Goal: Task Accomplishment & Management: Use online tool/utility

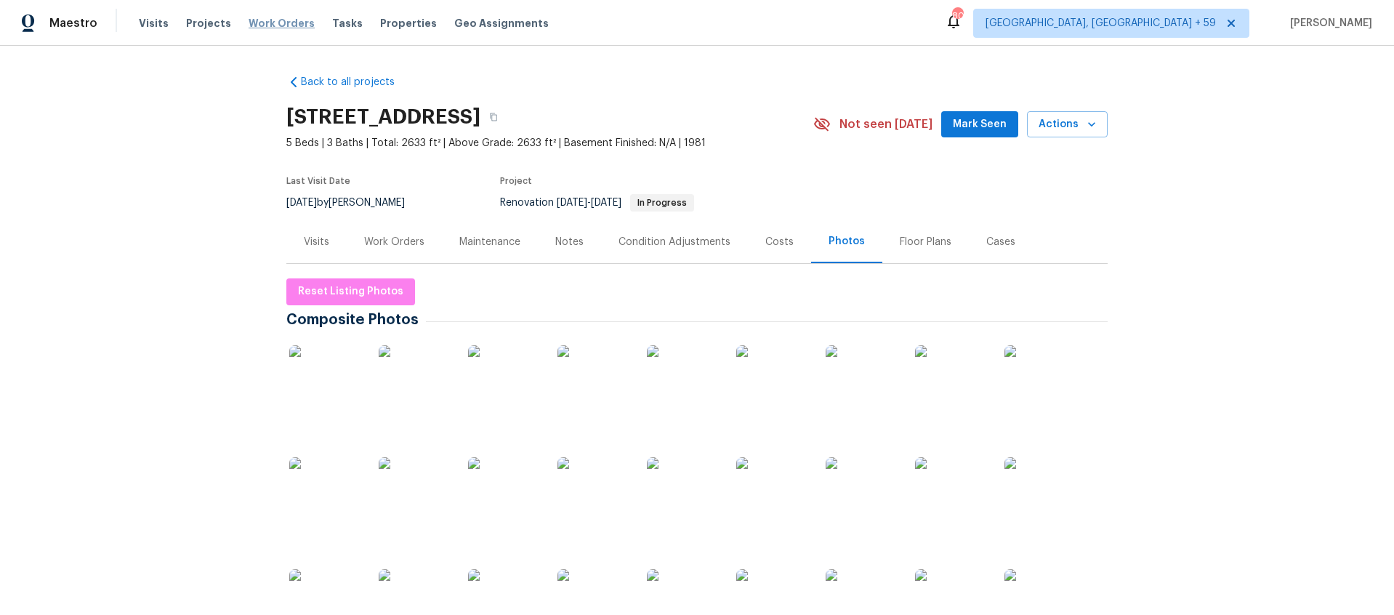
click at [262, 28] on span "Work Orders" at bounding box center [282, 23] width 66 height 15
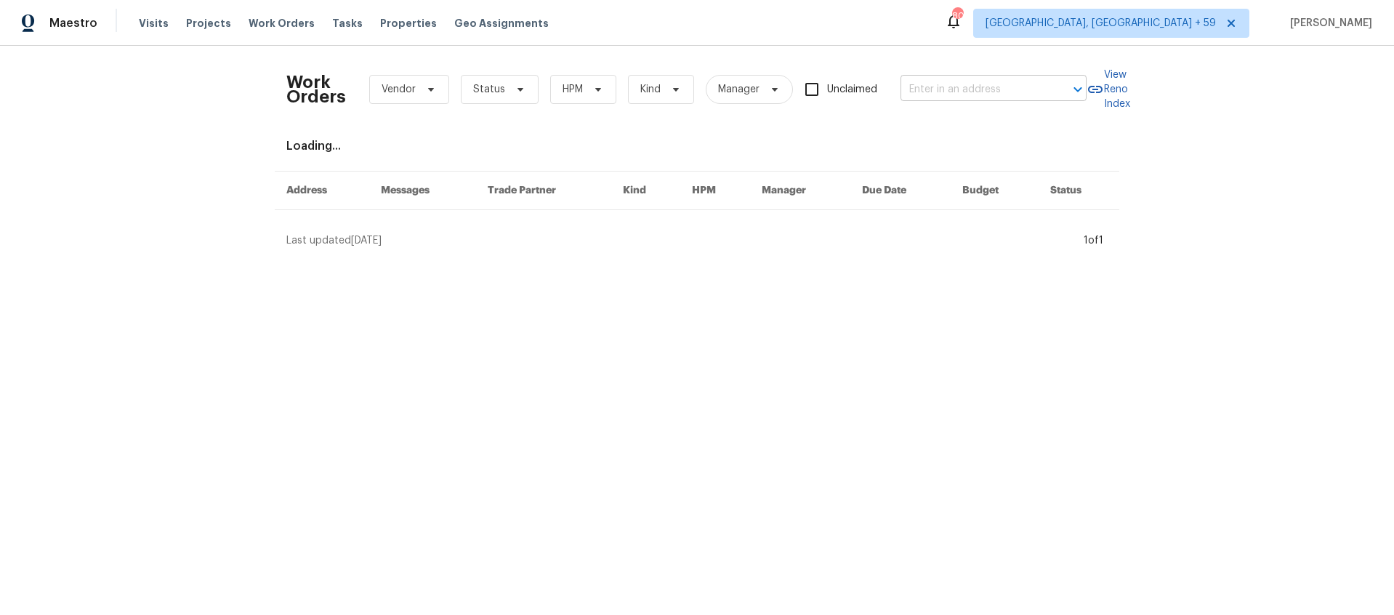
click at [931, 87] on input "text" at bounding box center [973, 90] width 145 height 23
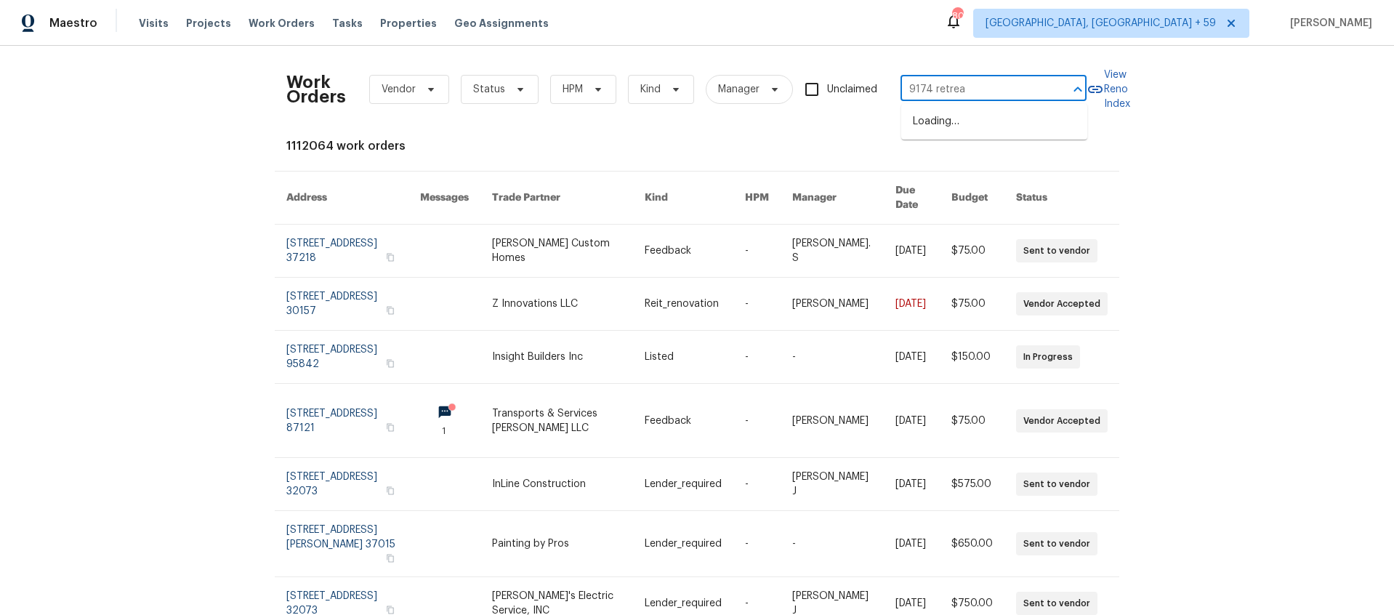
type input "9174 retreat"
click at [936, 113] on li "[STREET_ADDRESS]" at bounding box center [995, 122] width 186 height 24
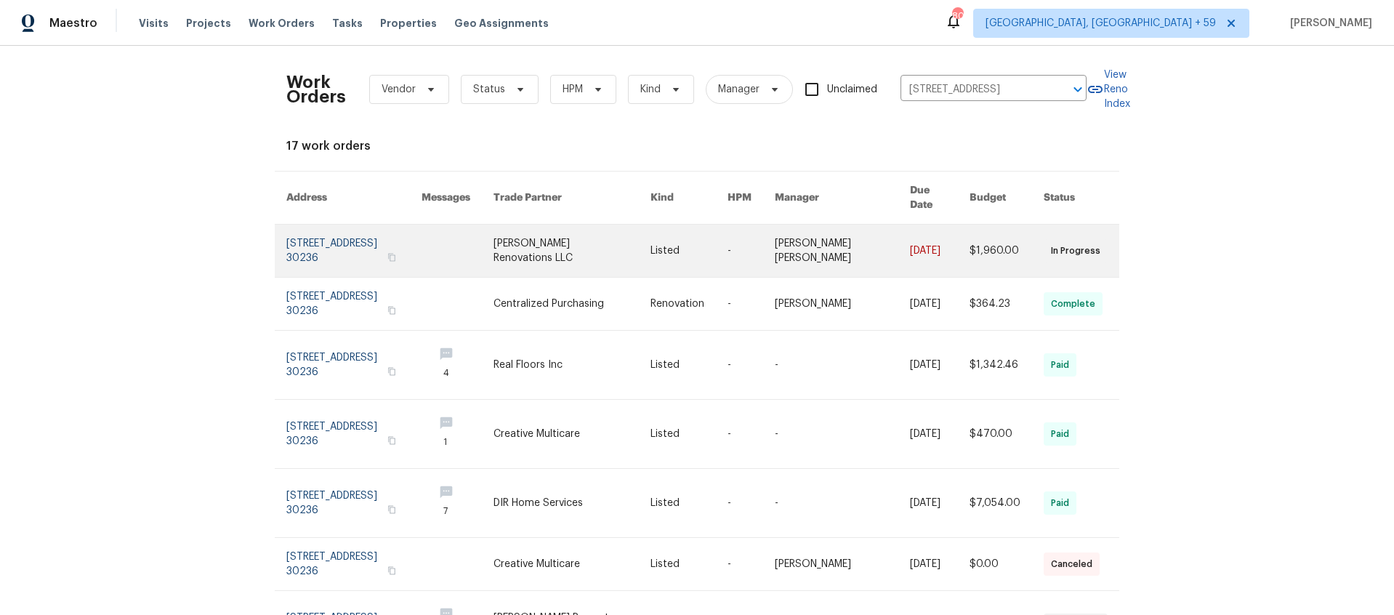
click at [310, 225] on link at bounding box center [353, 251] width 135 height 52
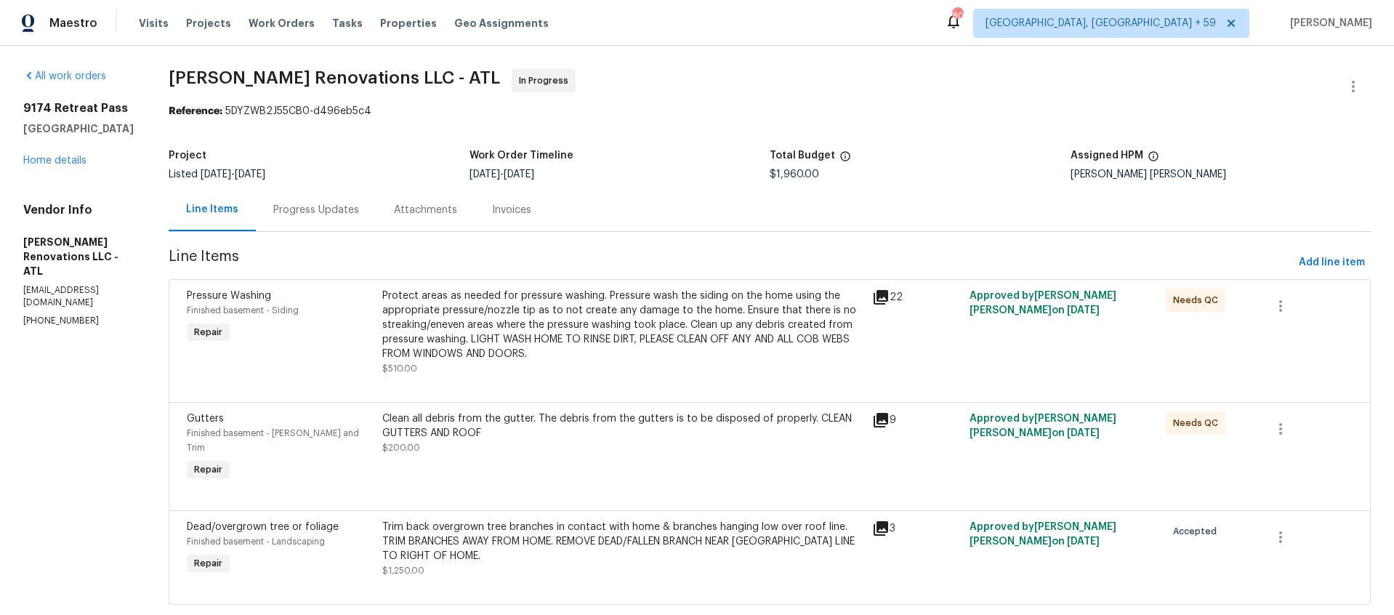
scroll to position [17, 0]
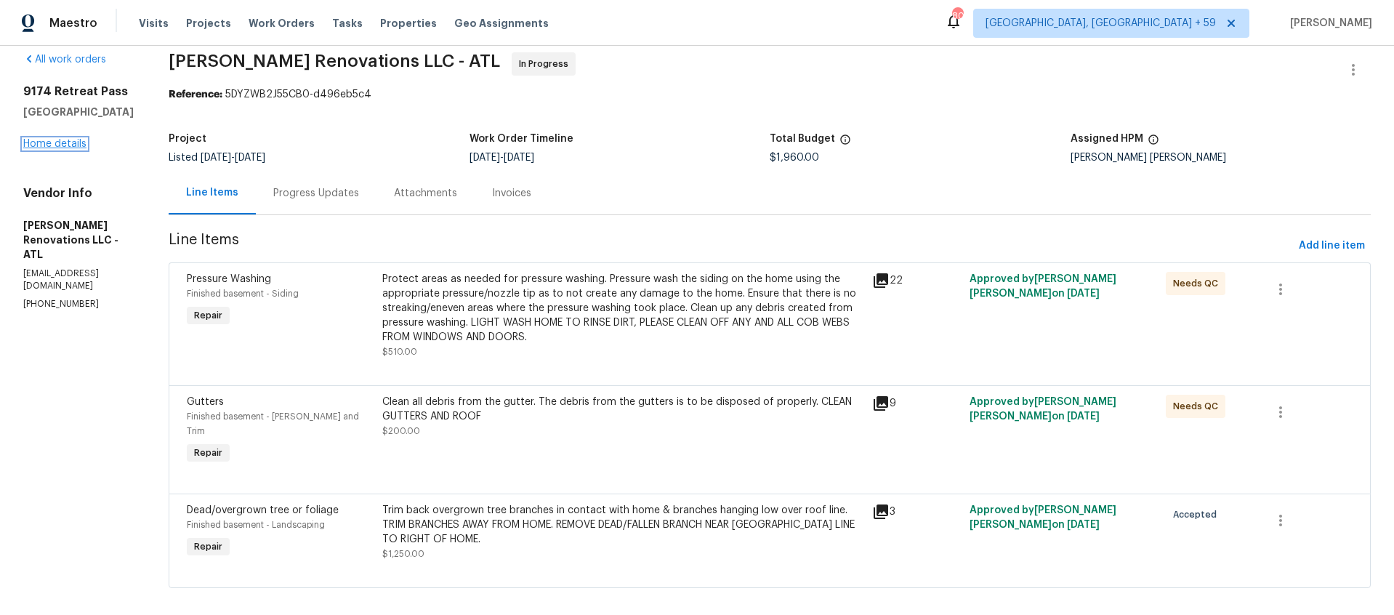
click at [55, 142] on link "Home details" at bounding box center [54, 144] width 63 height 10
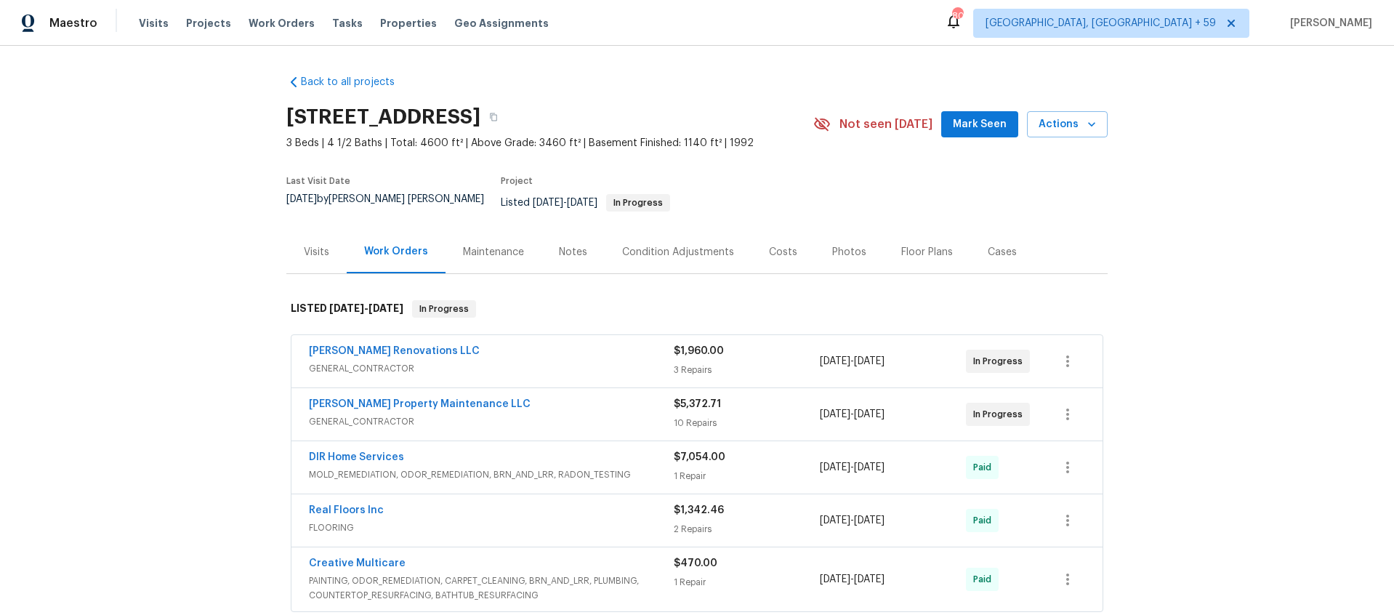
scroll to position [32, 0]
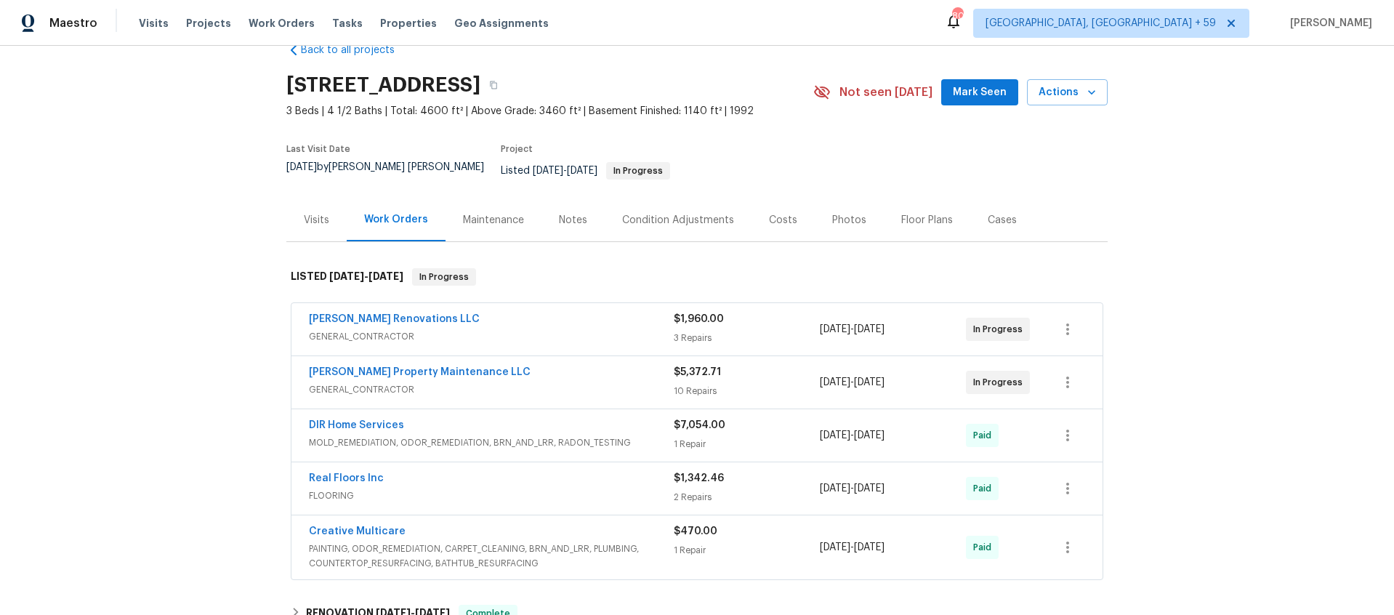
click at [606, 329] on span "GENERAL_CONTRACTOR" at bounding box center [491, 336] width 365 height 15
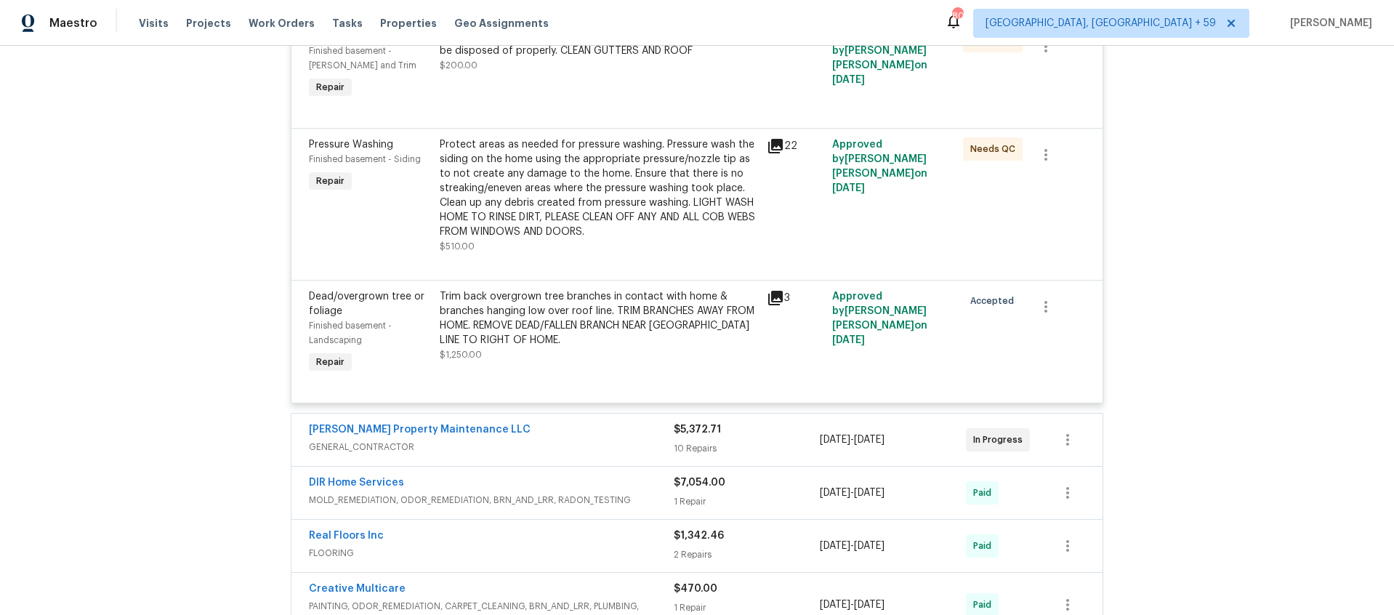
scroll to position [422, 0]
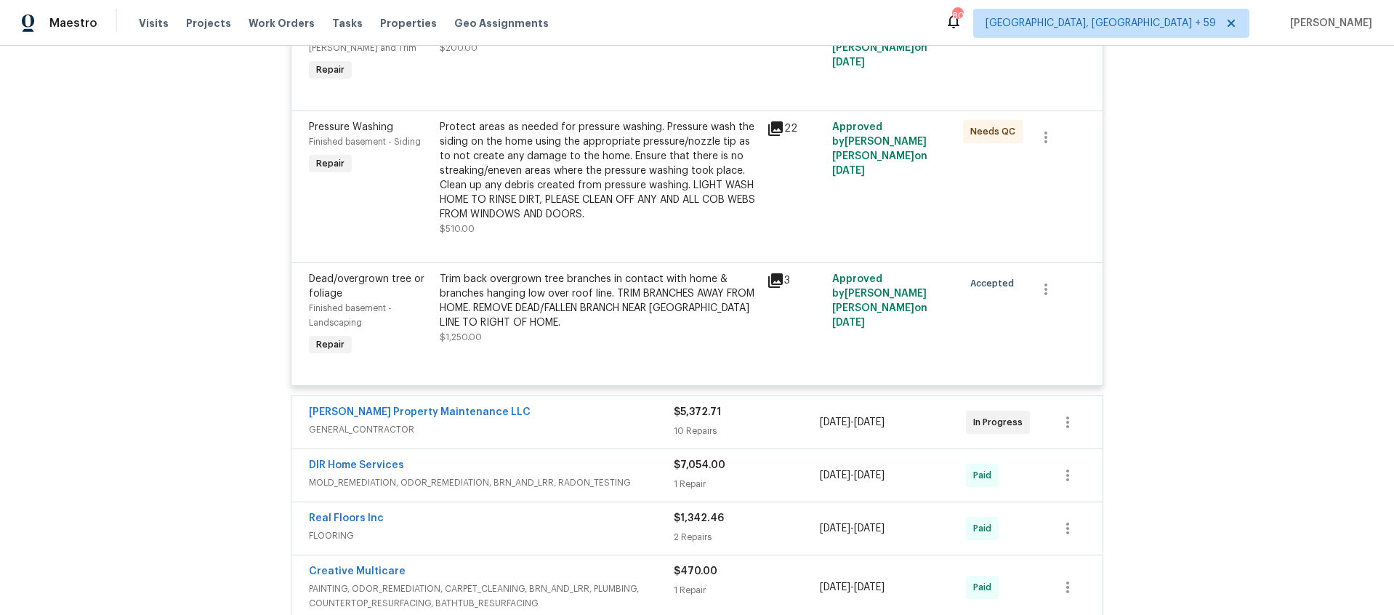
click at [594, 405] on div "[PERSON_NAME] Property Maintenance LLC" at bounding box center [491, 413] width 365 height 17
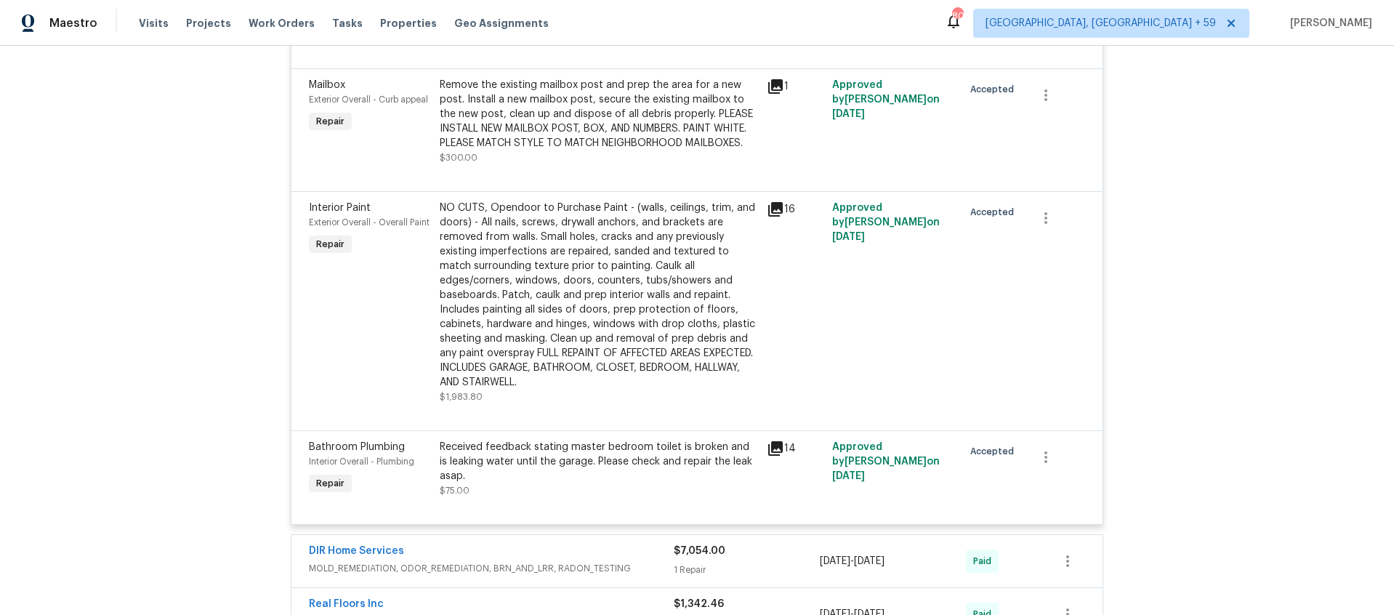
scroll to position [1876, 0]
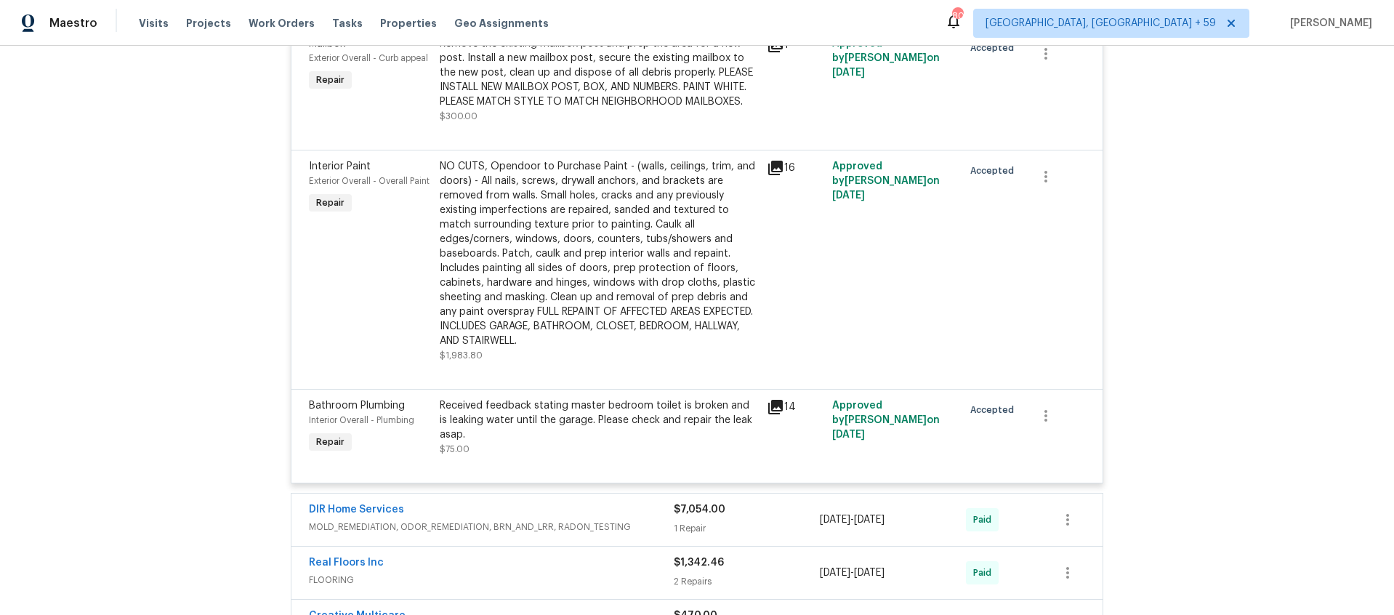
click at [780, 161] on icon at bounding box center [775, 168] width 15 height 15
